Goal: Navigation & Orientation: Find specific page/section

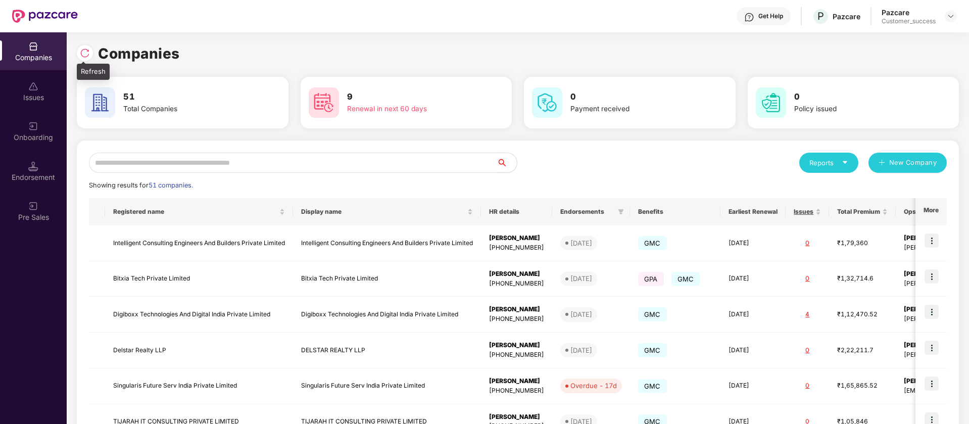
click at [85, 59] on div at bounding box center [85, 53] width 16 height 16
click at [229, 216] on div "Registered name" at bounding box center [199, 212] width 172 height 10
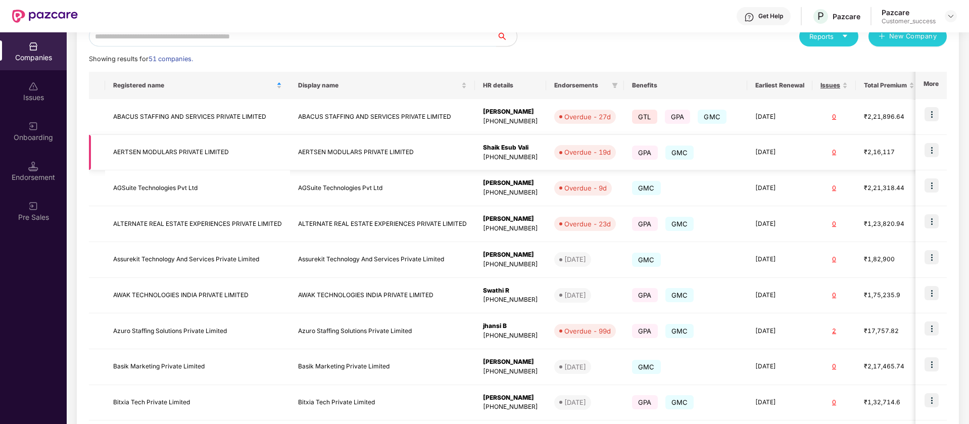
scroll to position [215, 0]
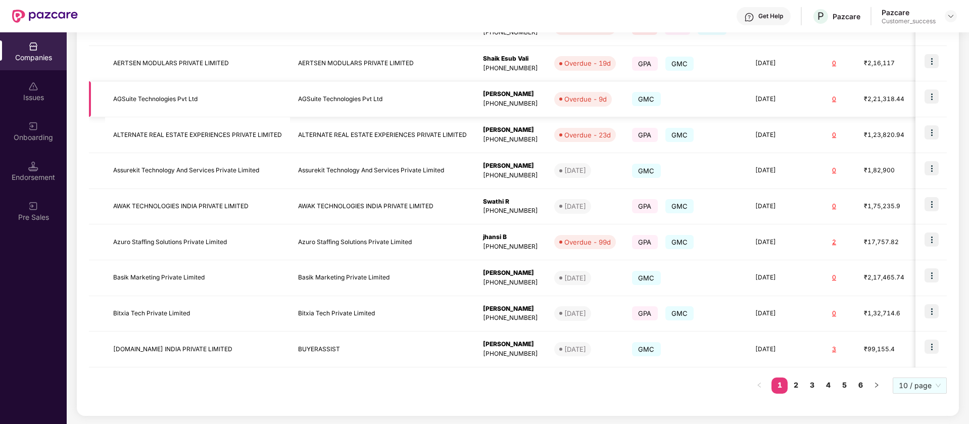
click at [933, 98] on img at bounding box center [932, 96] width 14 height 14
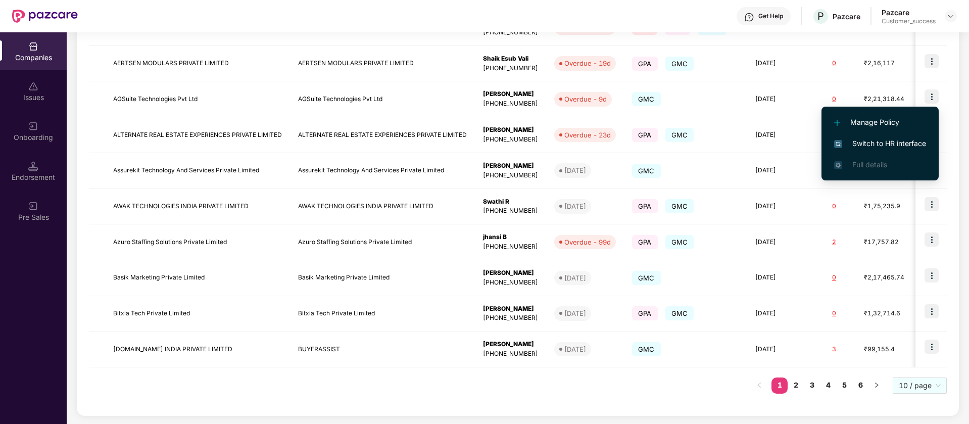
click at [872, 140] on span "Switch to HR interface" at bounding box center [880, 143] width 92 height 11
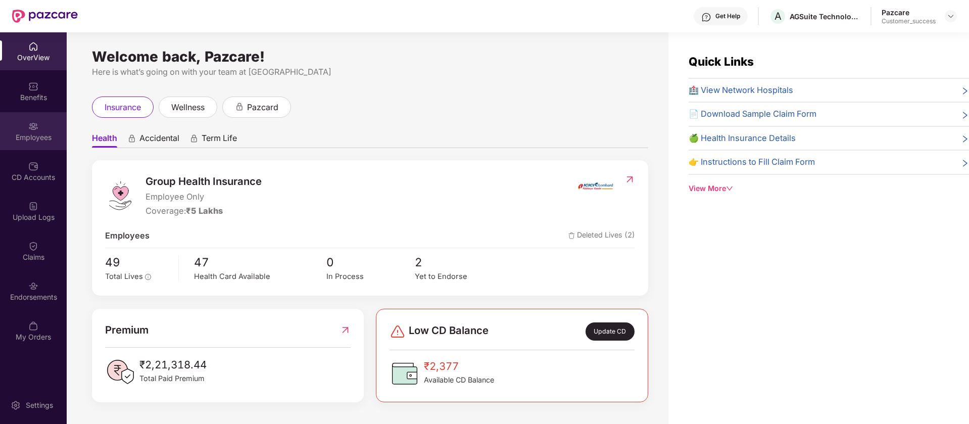
click at [29, 132] on div "Employees" at bounding box center [33, 137] width 67 height 10
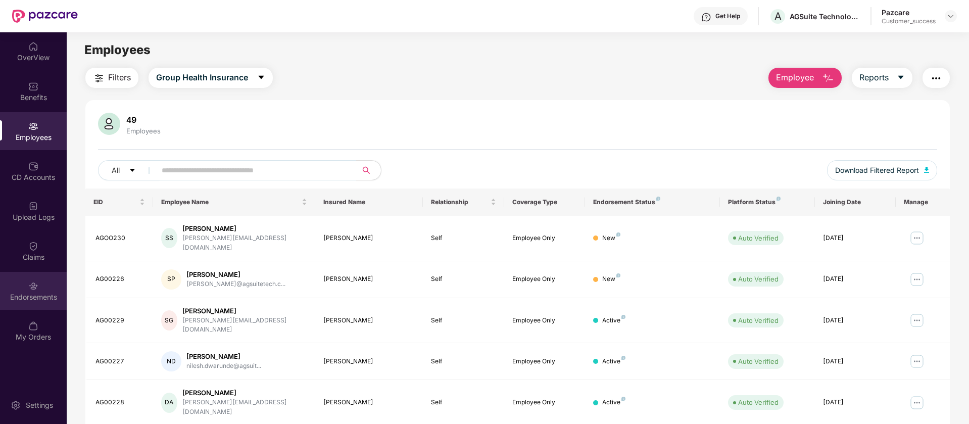
click at [41, 279] on div "Endorsements" at bounding box center [33, 291] width 67 height 38
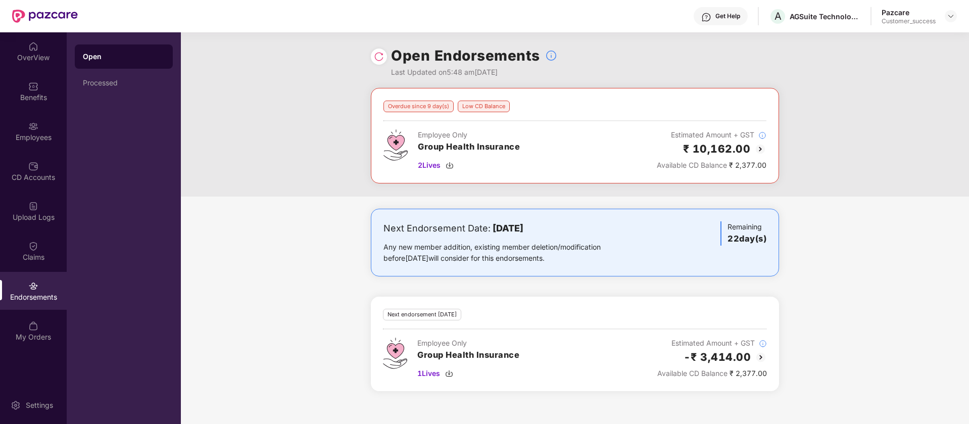
click at [763, 355] on img at bounding box center [761, 357] width 12 height 12
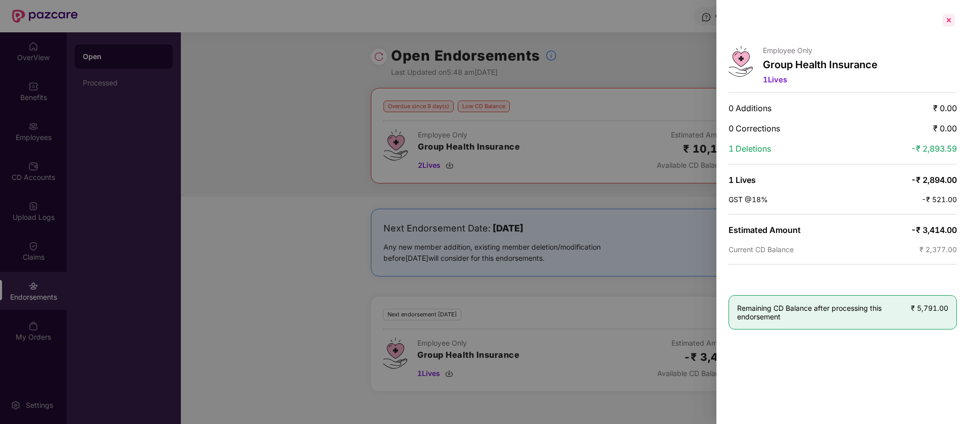
click at [946, 21] on div at bounding box center [949, 20] width 16 height 16
